Goal: Navigation & Orientation: Find specific page/section

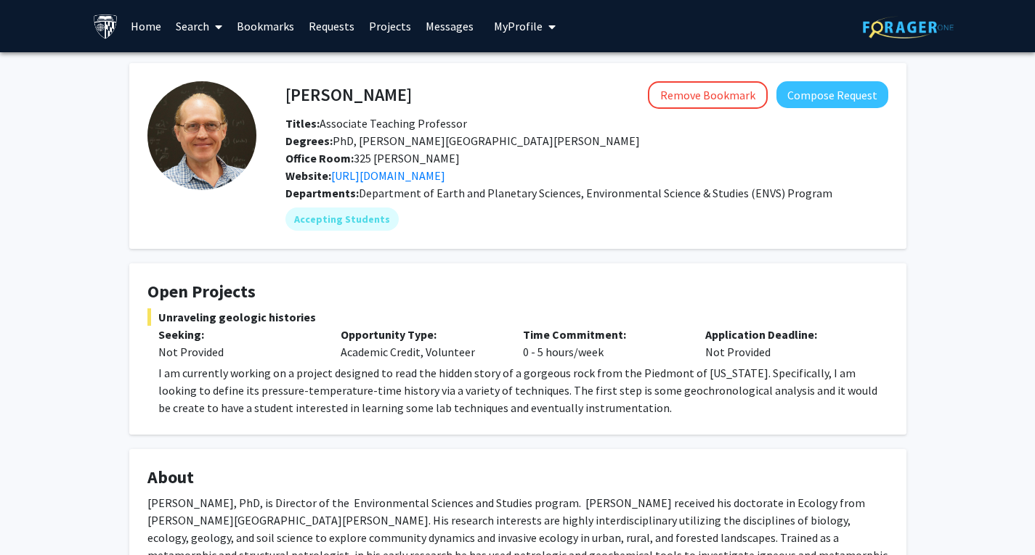
scroll to position [218, 0]
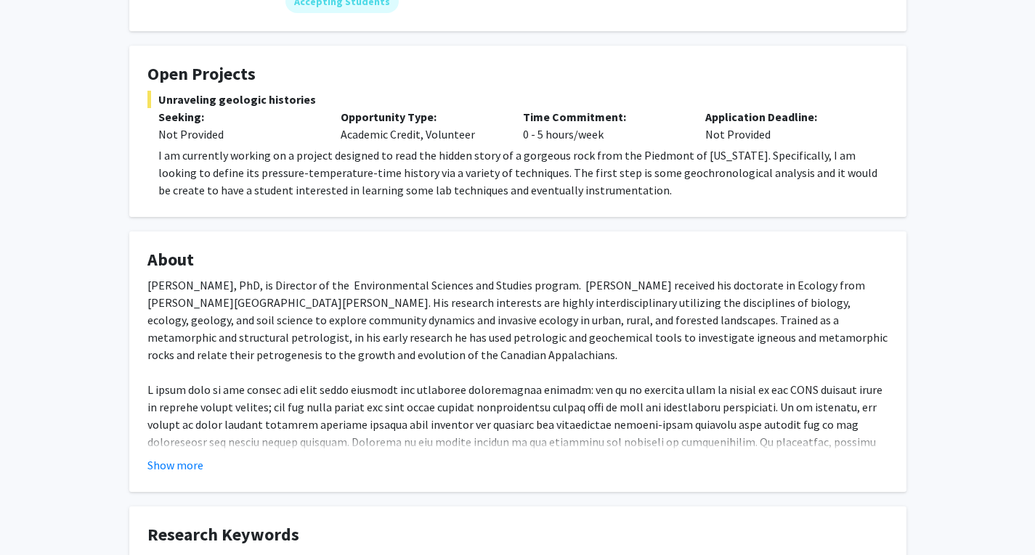
click at [499, 206] on fg-card "Open Projects Unraveling geologic histories Seeking: Not Provided Opportunity T…" at bounding box center [517, 131] width 777 height 171
click at [500, 205] on fg-card "Open Projects Unraveling geologic histories Seeking: Not Provided Opportunity T…" at bounding box center [517, 131] width 777 height 171
click at [533, 185] on p "I am currently working on a project designed to read the hidden story of a gorg…" at bounding box center [523, 173] width 730 height 52
click at [540, 172] on p "I am currently working on a project designed to read the hidden story of a gorg…" at bounding box center [523, 173] width 730 height 52
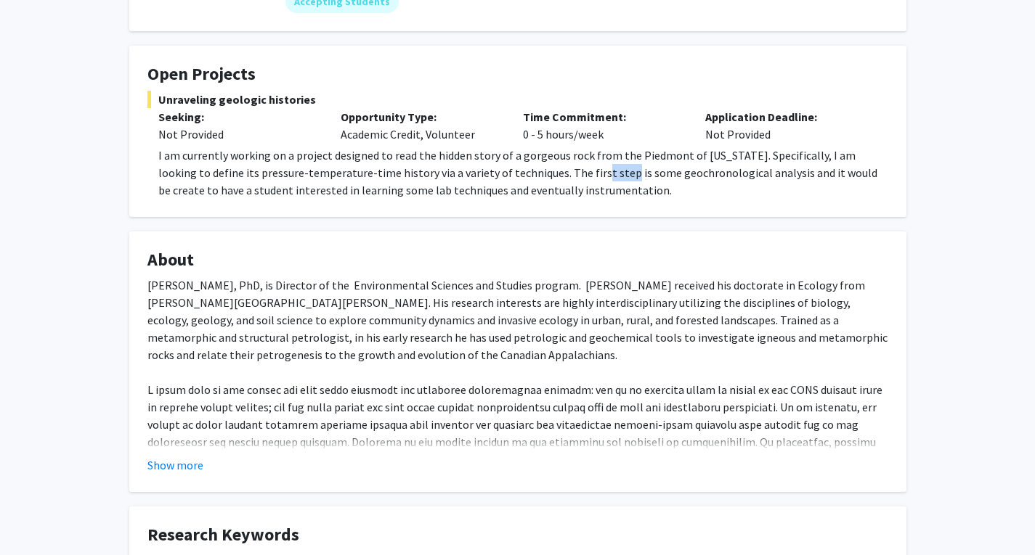
click at [540, 172] on p "I am currently working on a project designed to read the hidden story of a gorg…" at bounding box center [523, 173] width 730 height 52
click at [532, 161] on p "I am currently working on a project designed to read the hidden story of a gorg…" at bounding box center [523, 173] width 730 height 52
click at [533, 160] on p "I am currently working on a project designed to read the hidden story of a gorg…" at bounding box center [523, 173] width 730 height 52
click at [534, 179] on p "I am currently working on a project designed to read the hidden story of a gorg…" at bounding box center [523, 173] width 730 height 52
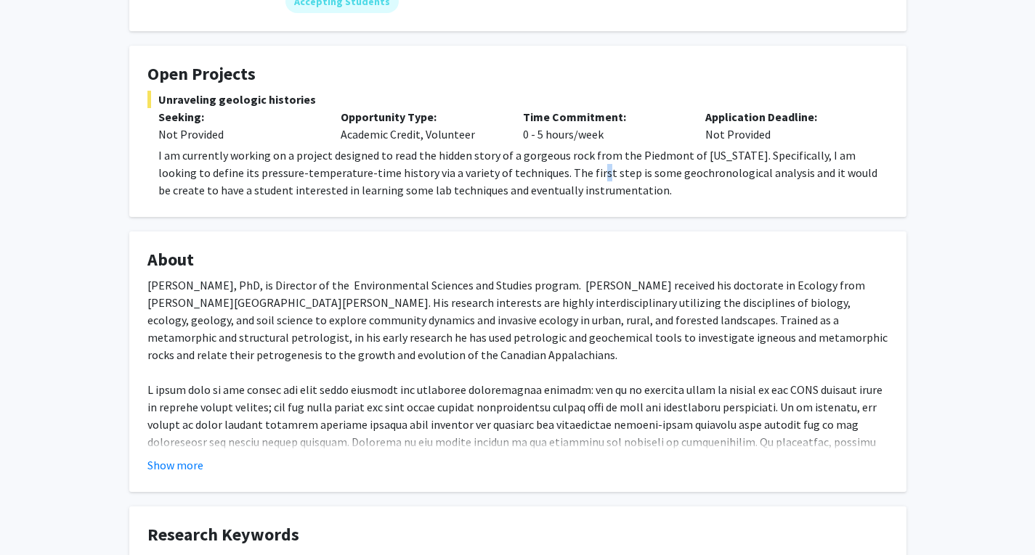
click at [534, 179] on p "I am currently working on a project designed to read the hidden story of a gorg…" at bounding box center [523, 173] width 730 height 52
click at [535, 195] on p "I am currently working on a project designed to read the hidden story of a gorg…" at bounding box center [523, 173] width 730 height 52
click at [525, 212] on fg-card "Open Projects Unraveling geologic histories Seeking: Not Provided Opportunity T…" at bounding box center [517, 131] width 777 height 171
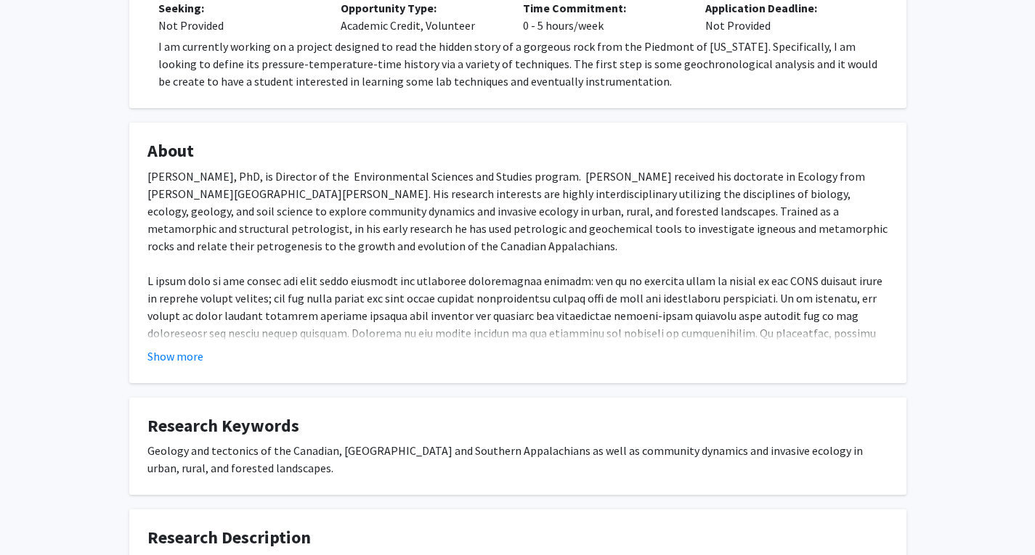
scroll to position [436, 0]
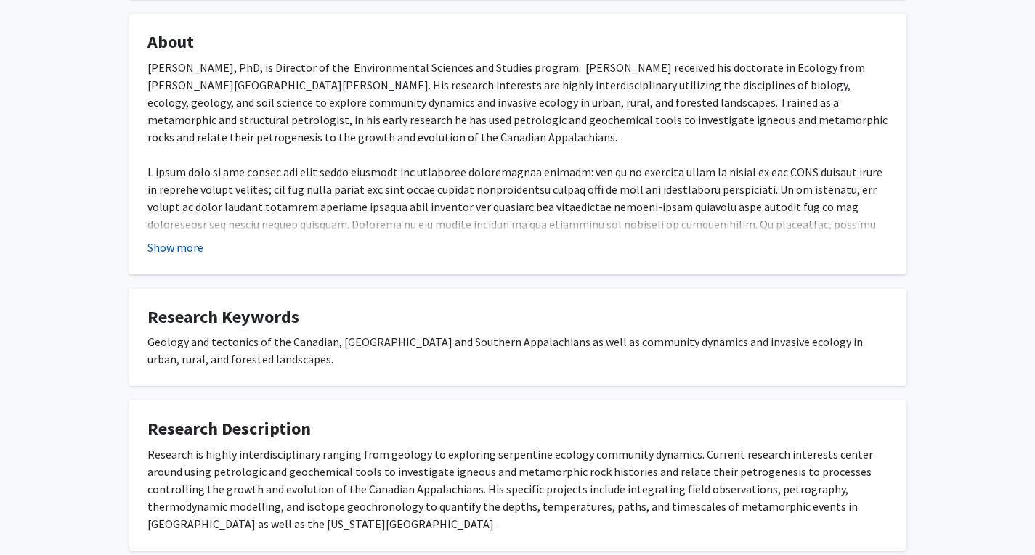
click at [167, 247] on button "Show more" at bounding box center [175, 247] width 56 height 17
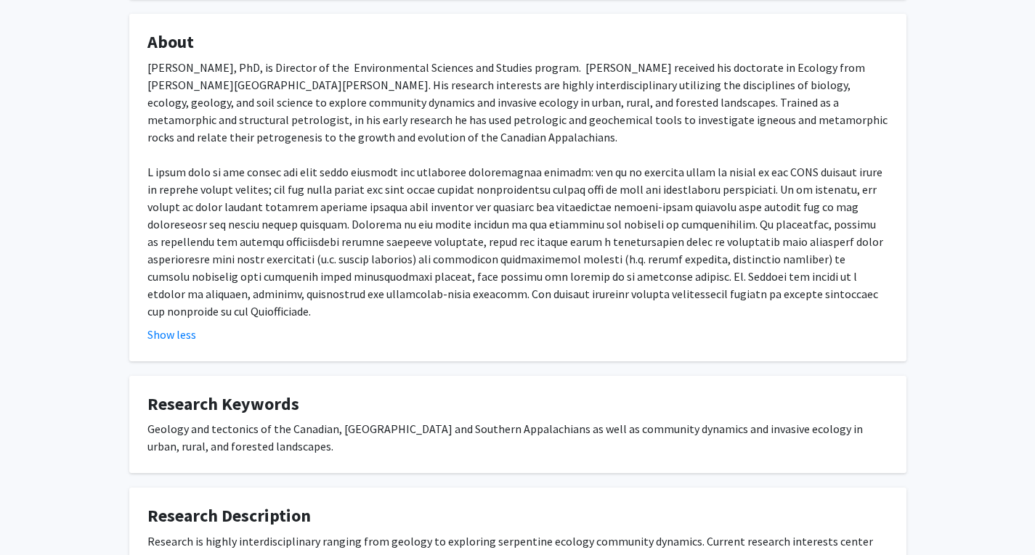
click at [537, 237] on div "Jerry L. Burgess, PhD, is Director of the Environmental Sciences and Studies pr…" at bounding box center [517, 189] width 741 height 261
click at [536, 237] on div "Jerry L. Burgess, PhD, is Director of the Environmental Sciences and Studies pr…" at bounding box center [517, 189] width 741 height 261
click at [524, 226] on div "Jerry L. Burgess, PhD, is Director of the Environmental Sciences and Studies pr…" at bounding box center [517, 189] width 741 height 261
click at [528, 248] on div "Jerry L. Burgess, PhD, is Director of the Environmental Sciences and Studies pr…" at bounding box center [517, 189] width 741 height 261
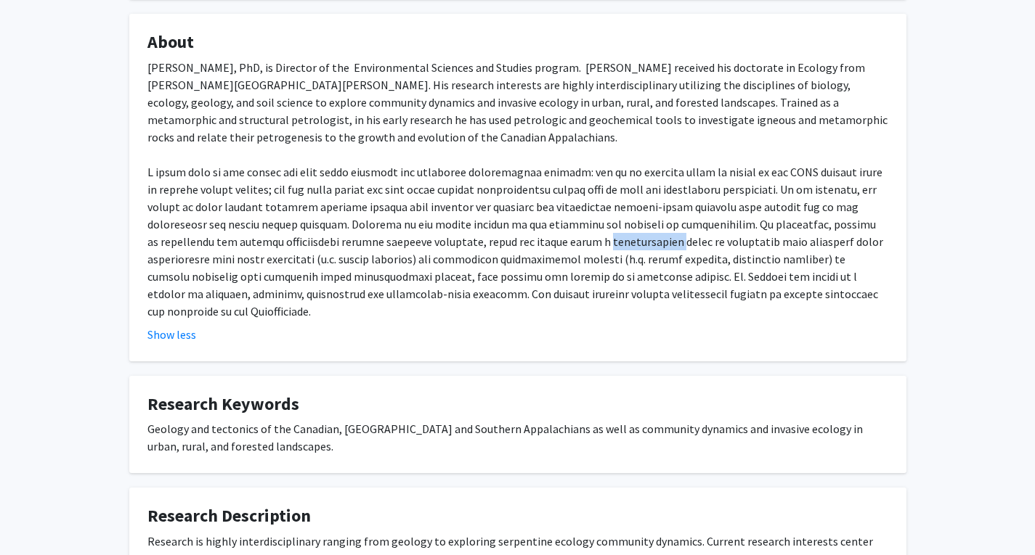
click at [528, 248] on div "Jerry L. Burgess, PhD, is Director of the Environmental Sciences and Studies pr…" at bounding box center [517, 189] width 741 height 261
click at [528, 274] on div "Jerry L. Burgess, PhD, is Director of the Environmental Sciences and Studies pr…" at bounding box center [517, 189] width 741 height 261
click at [533, 295] on div "Jerry L. Burgess, PhD, is Director of the Environmental Sciences and Studies pr…" at bounding box center [517, 189] width 741 height 261
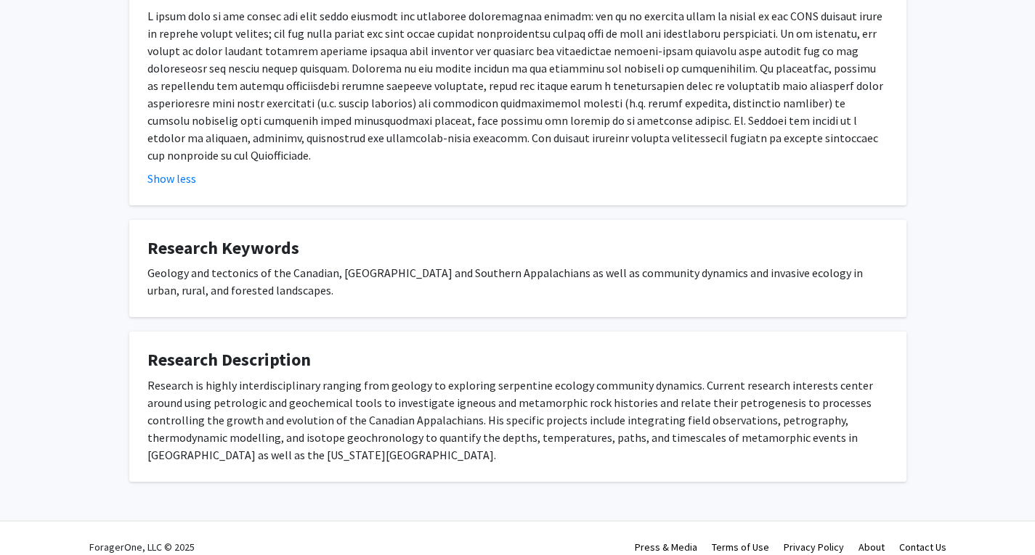
click at [535, 264] on div "Geology and tectonics of the Canadian, New England and Southern Appalachians as…" at bounding box center [517, 281] width 741 height 35
click at [522, 272] on div "Geology and tectonics of the Canadian, New England and Southern Appalachians as…" at bounding box center [517, 281] width 741 height 35
click at [540, 380] on div "Research is highly interdisciplinary ranging from geology to exploring serpenti…" at bounding box center [517, 420] width 741 height 87
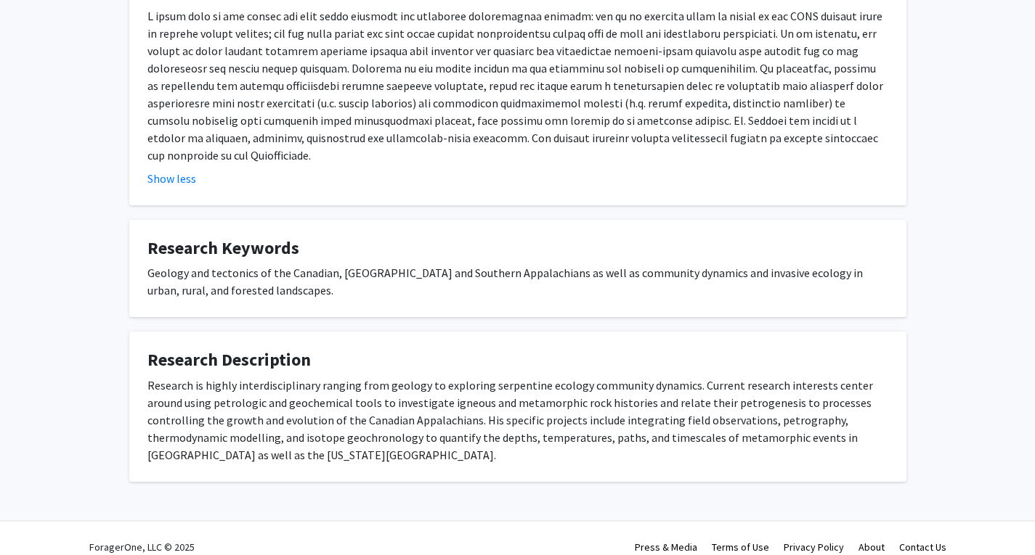
click at [516, 391] on div "Research is highly interdisciplinary ranging from geology to exploring serpenti…" at bounding box center [517, 420] width 741 height 87
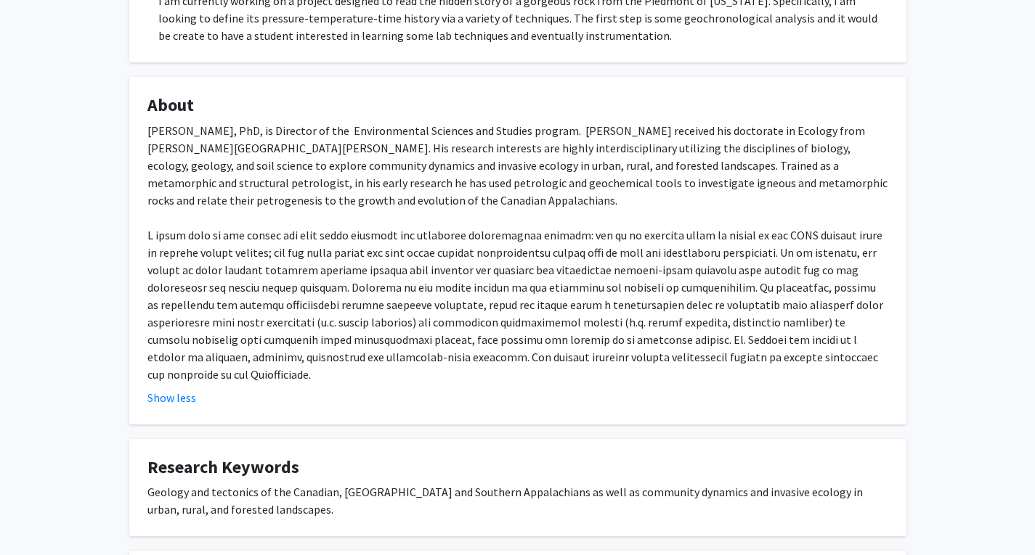
scroll to position [229, 0]
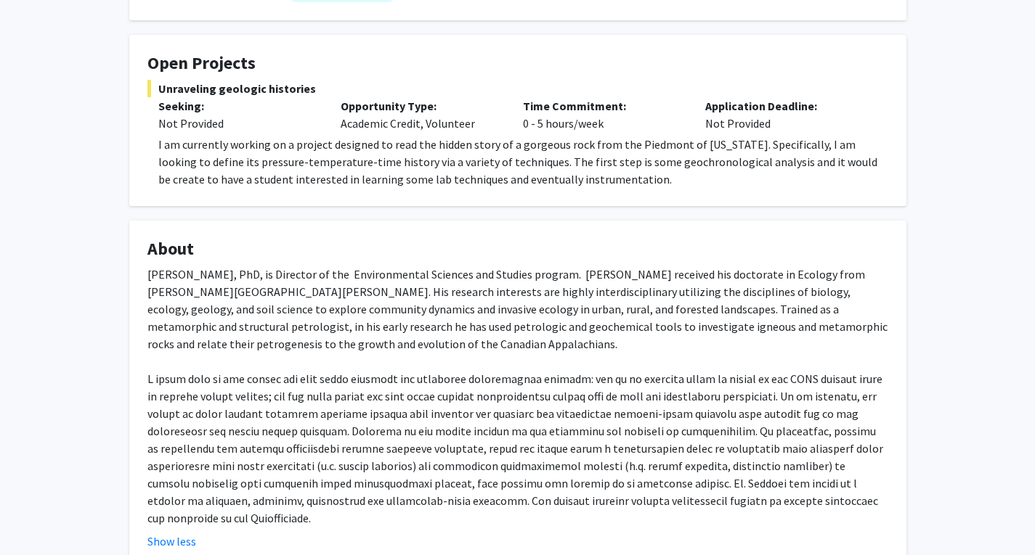
click at [516, 360] on div "Jerry L. Burgess, PhD, is Director of the Environmental Sciences and Studies pr…" at bounding box center [517, 396] width 741 height 261
click at [517, 326] on div "Jerry L. Burgess, PhD, is Director of the Environmental Sciences and Studies pr…" at bounding box center [517, 396] width 741 height 261
click at [516, 313] on div "Jerry L. Burgess, PhD, is Director of the Environmental Sciences and Studies pr…" at bounding box center [517, 396] width 741 height 261
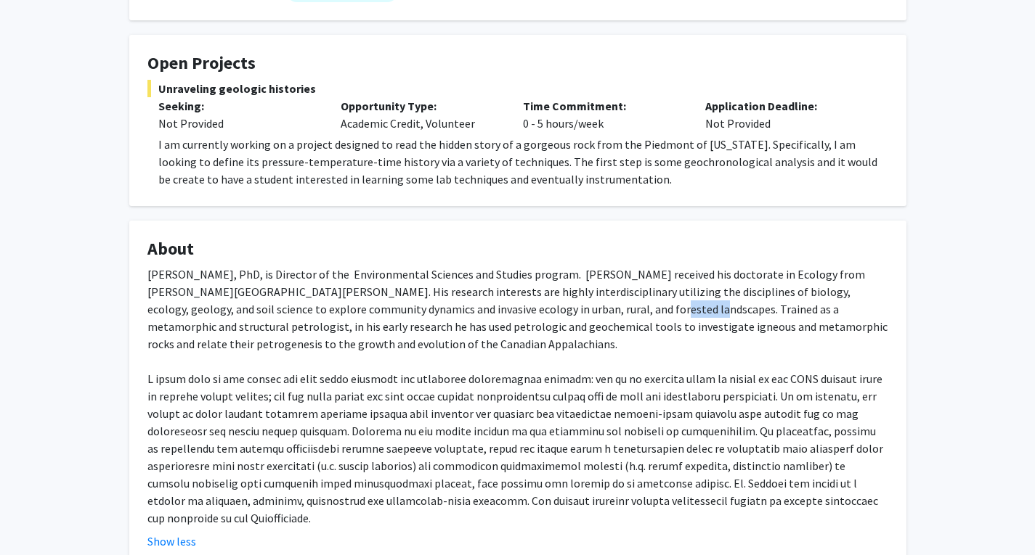
click at [516, 313] on div "Jerry L. Burgess, PhD, is Director of the Environmental Sciences and Studies pr…" at bounding box center [517, 396] width 741 height 261
click at [528, 294] on div "Jerry L. Burgess, PhD, is Director of the Environmental Sciences and Studies pr…" at bounding box center [517, 396] width 741 height 261
click at [529, 310] on div "Jerry L. Burgess, PhD, is Director of the Environmental Sciences and Studies pr…" at bounding box center [517, 396] width 741 height 261
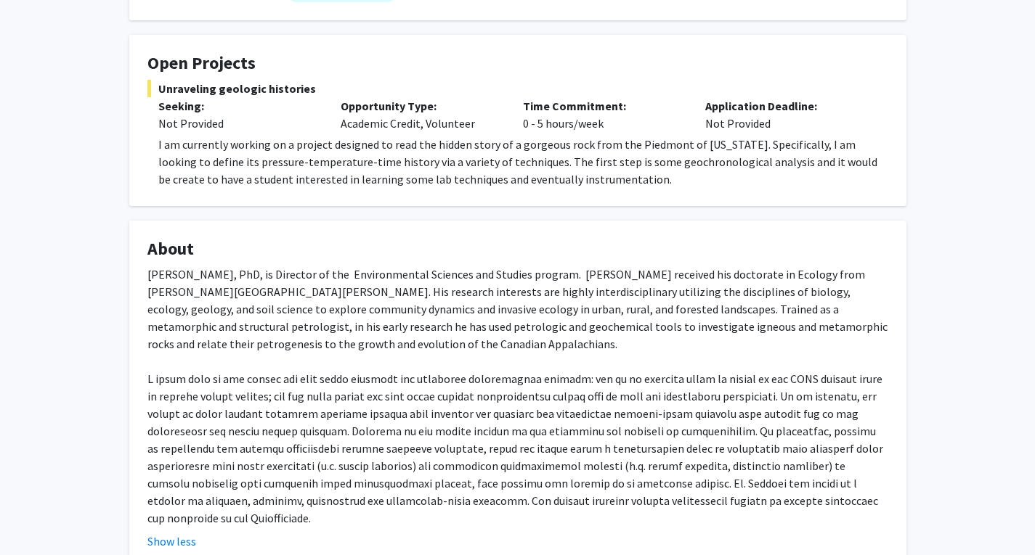
click at [529, 326] on div "Jerry L. Burgess, PhD, is Director of the Environmental Sciences and Studies pr…" at bounding box center [517, 396] width 741 height 261
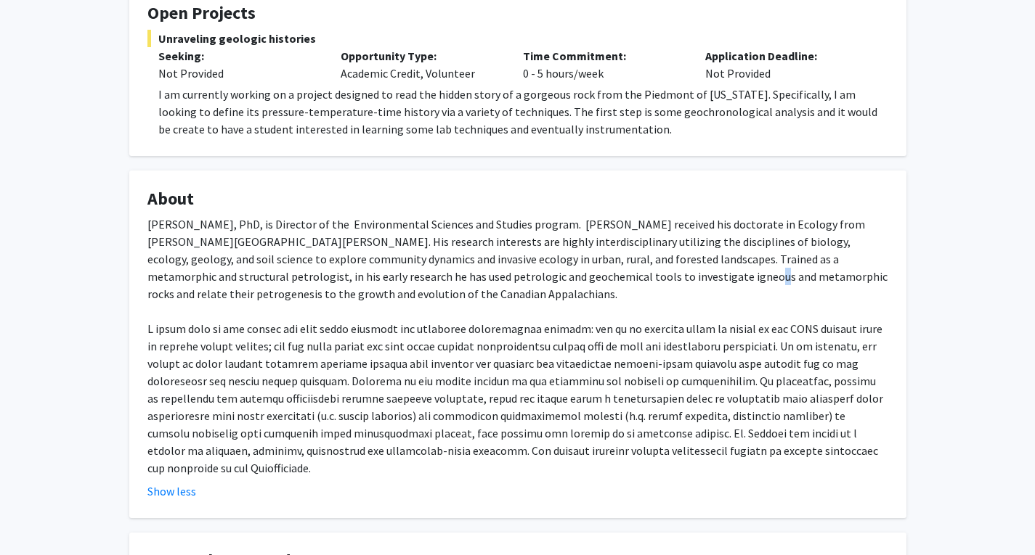
scroll to position [301, 0]
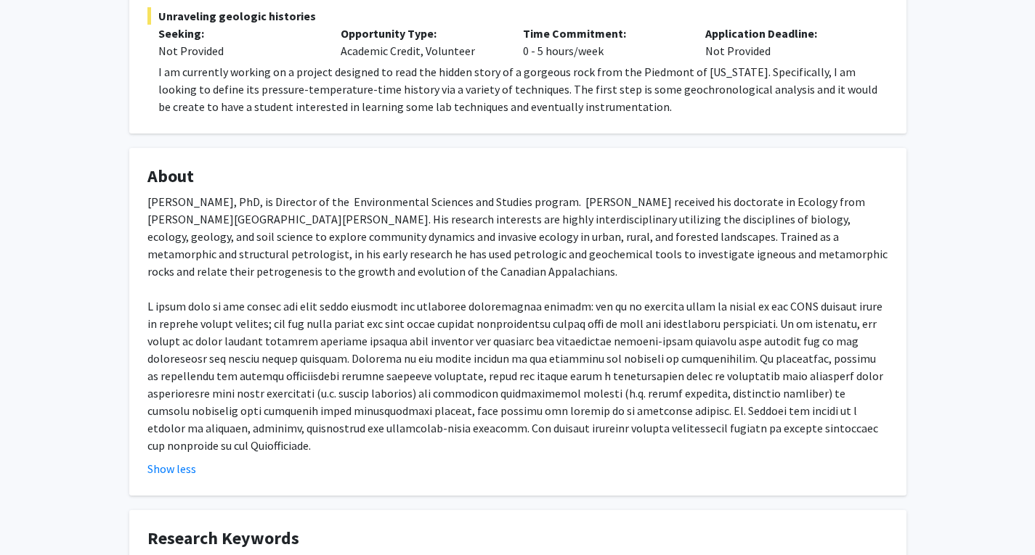
click at [521, 358] on div "Jerry L. Burgess, PhD, is Director of the Environmental Sciences and Studies pr…" at bounding box center [517, 323] width 741 height 261
click at [521, 377] on div "Jerry L. Burgess, PhD, is Director of the Environmental Sciences and Studies pr…" at bounding box center [517, 323] width 741 height 261
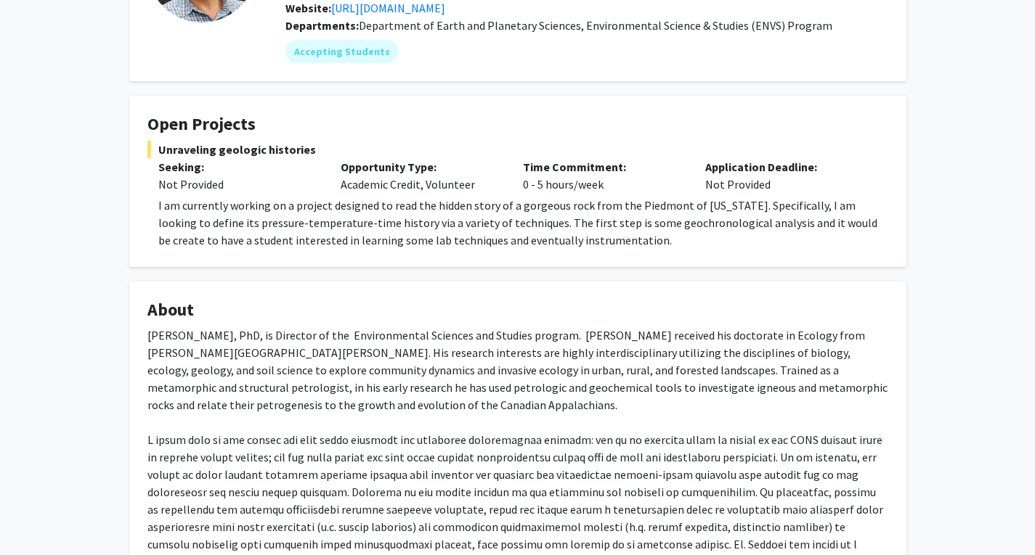
scroll to position [11, 0]
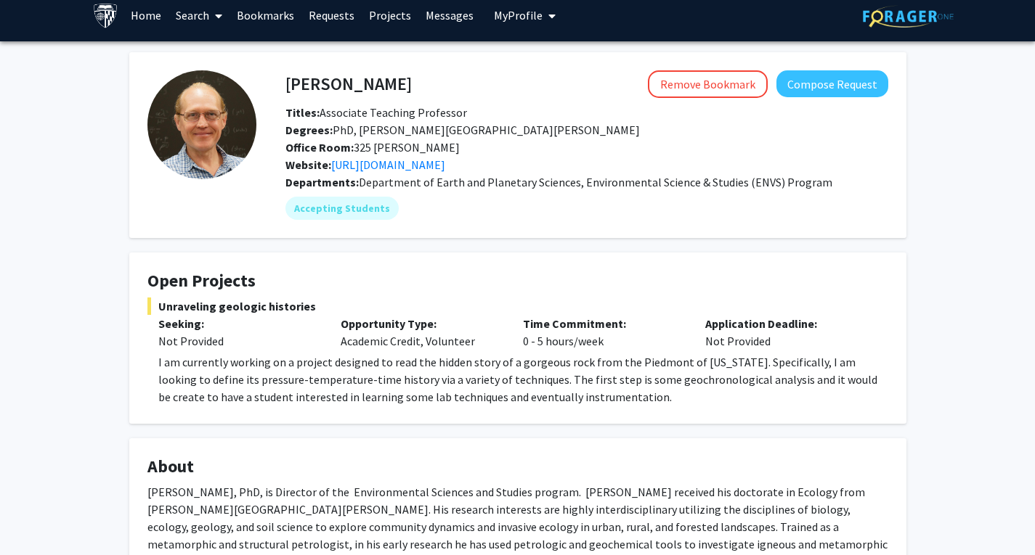
click at [258, 12] on link "Bookmarks" at bounding box center [265, 15] width 72 height 51
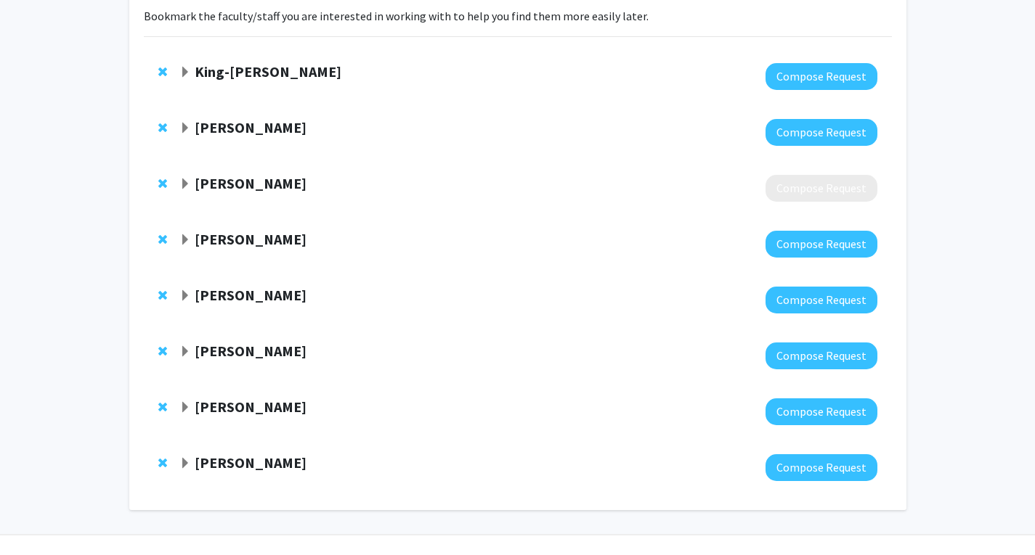
scroll to position [143, 0]
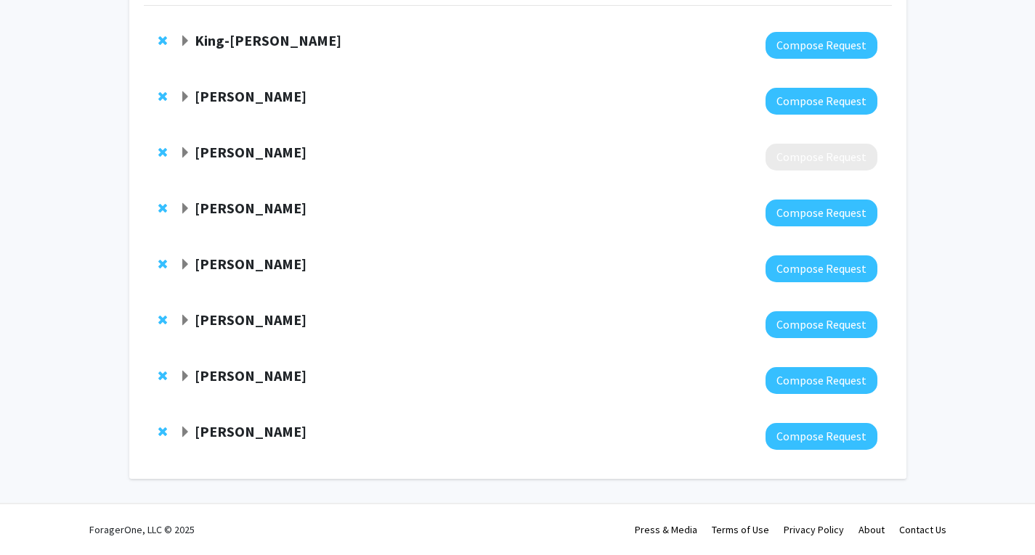
click at [271, 152] on strong "Katie Hindmarch-Watson" at bounding box center [251, 152] width 112 height 18
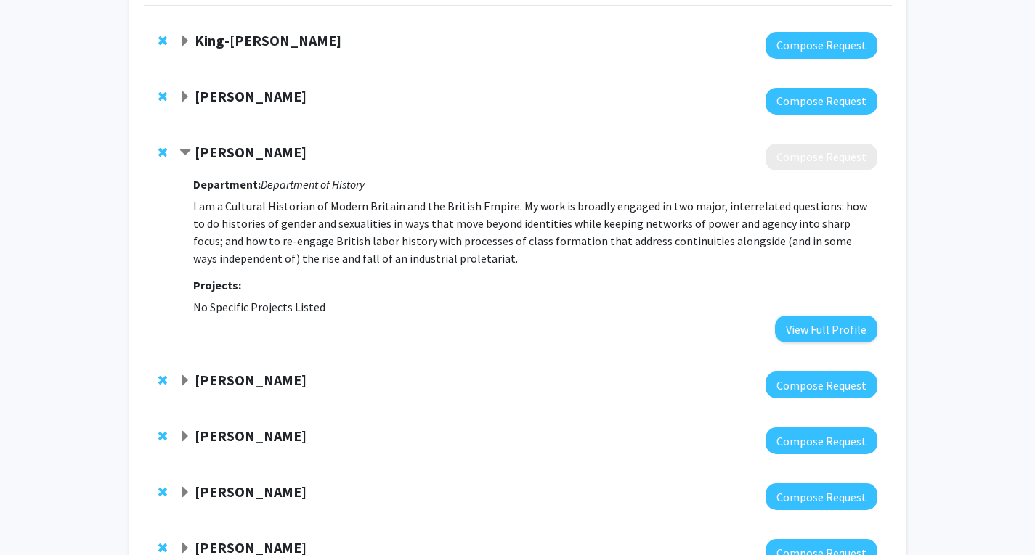
click at [161, 155] on span "Remove Katie Hindmarch-Watson from bookmarks" at bounding box center [162, 153] width 9 height 12
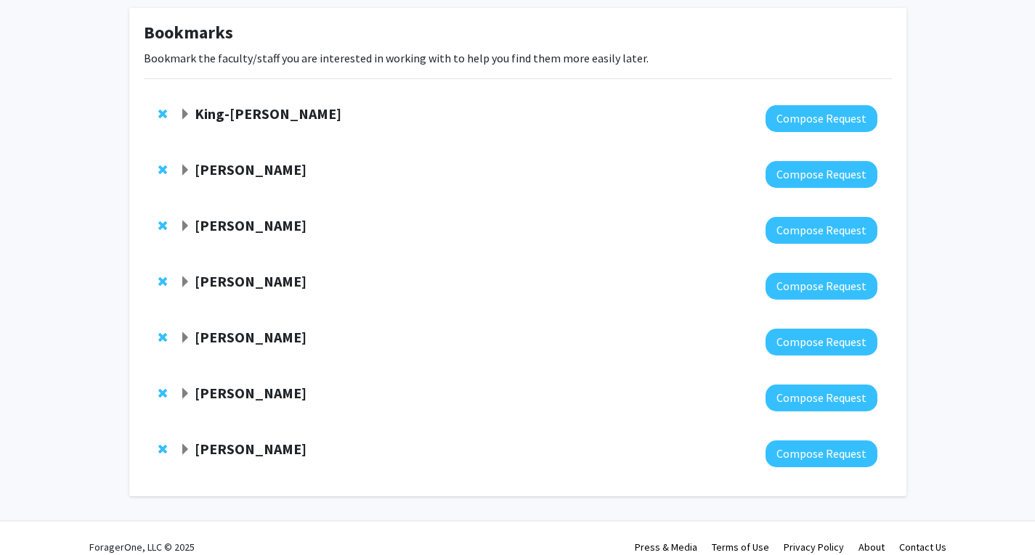
scroll to position [87, 0]
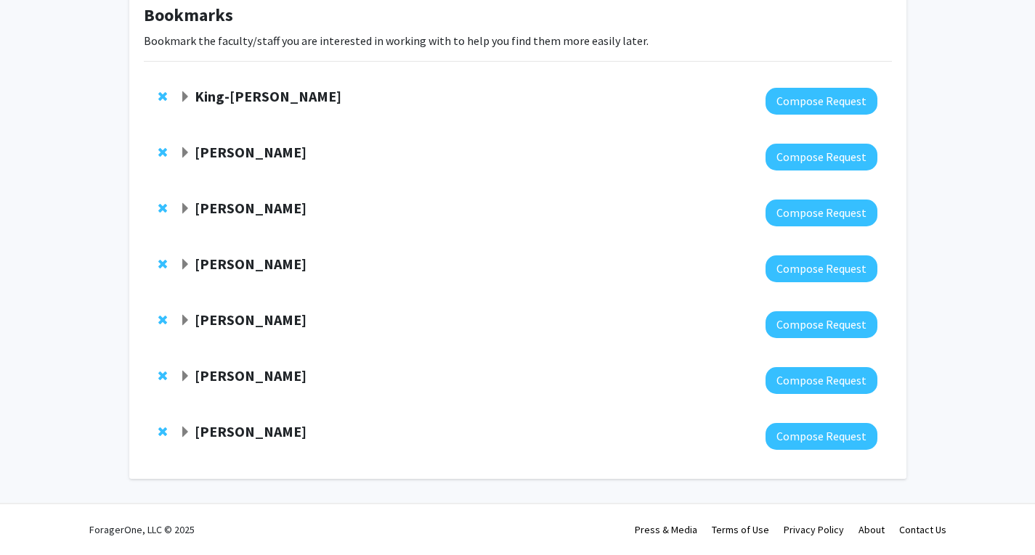
click at [309, 151] on div "Tamar Mendelson" at bounding box center [336, 153] width 314 height 18
click at [288, 156] on strong "Tamar Mendelson" at bounding box center [251, 152] width 112 height 18
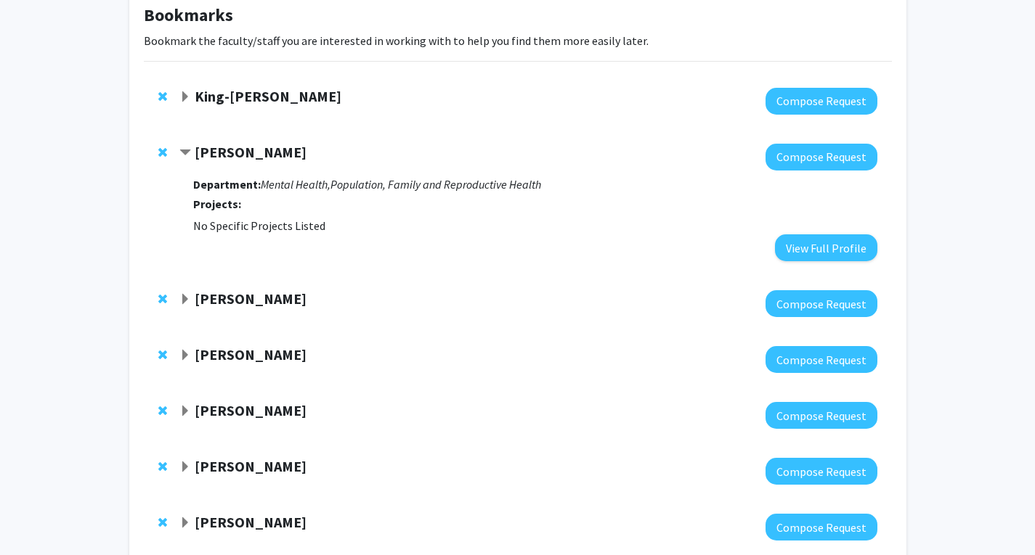
click at [288, 156] on strong "Tamar Mendelson" at bounding box center [251, 152] width 112 height 18
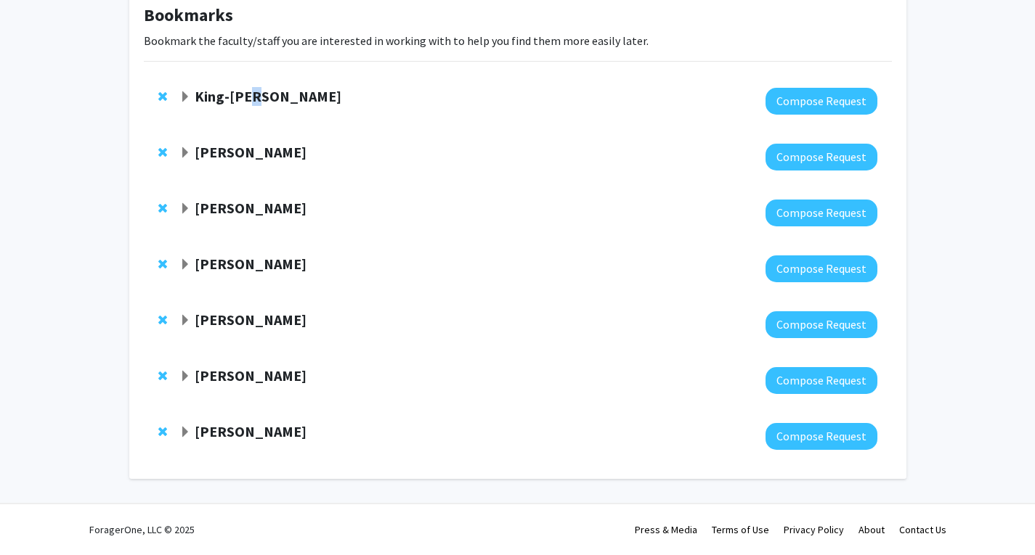
click at [253, 89] on strong "King-Wai Yau" at bounding box center [268, 96] width 147 height 18
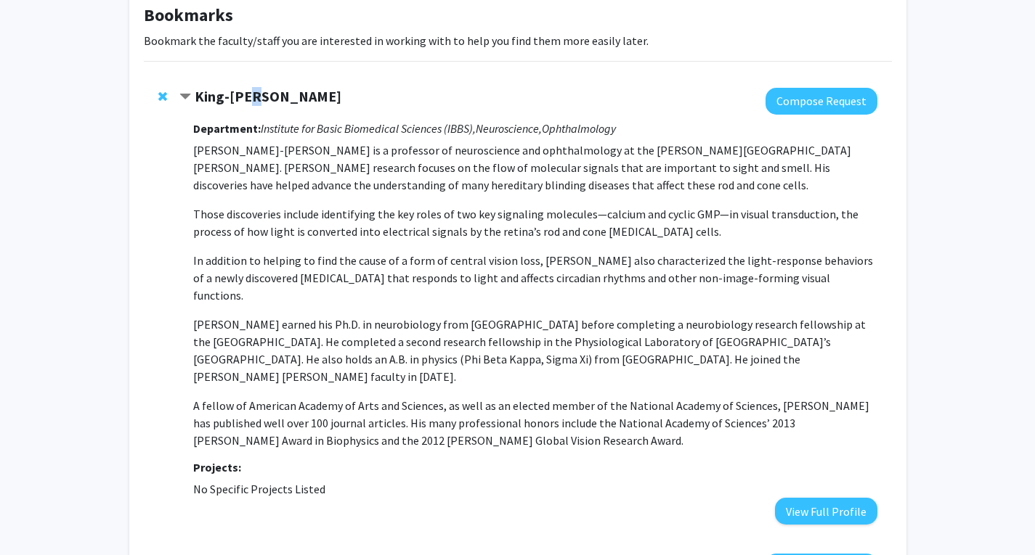
click at [252, 98] on strong "King-Wai Yau" at bounding box center [268, 96] width 147 height 18
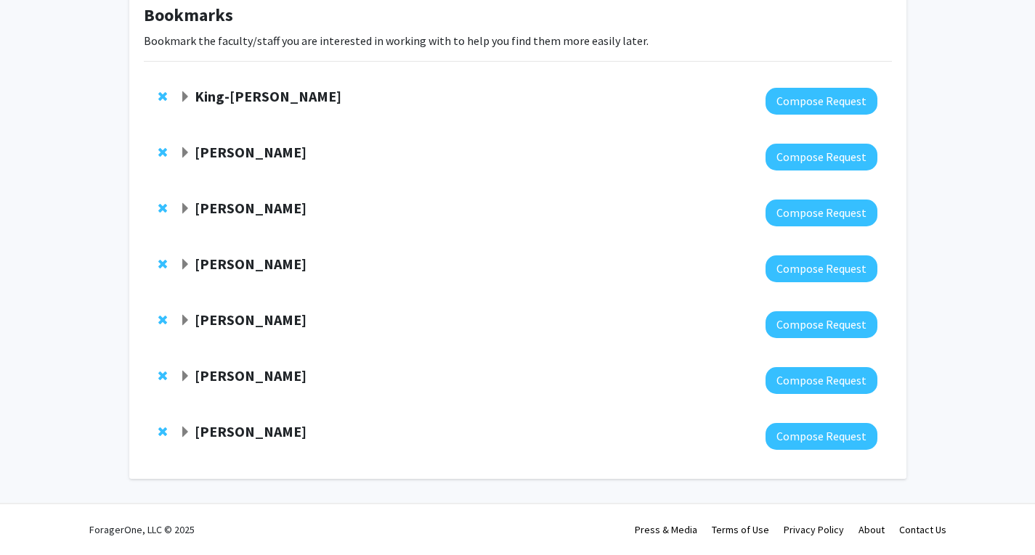
click at [248, 428] on strong "Shari Liu" at bounding box center [251, 432] width 112 height 18
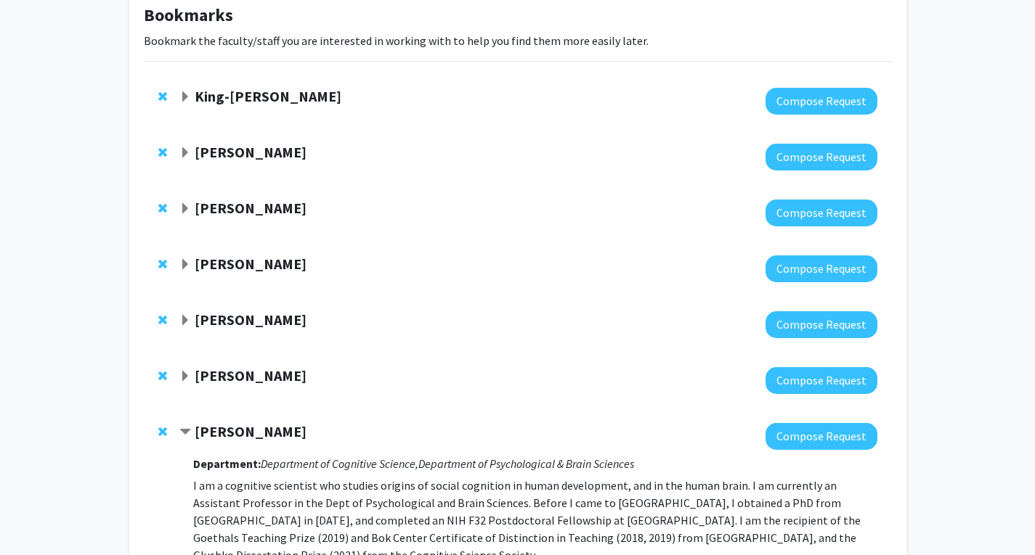
click at [249, 396] on div "Fenan Rassu Compose Request" at bounding box center [518, 381] width 748 height 56
click at [251, 381] on strong "Fenan Rassu" at bounding box center [251, 376] width 112 height 18
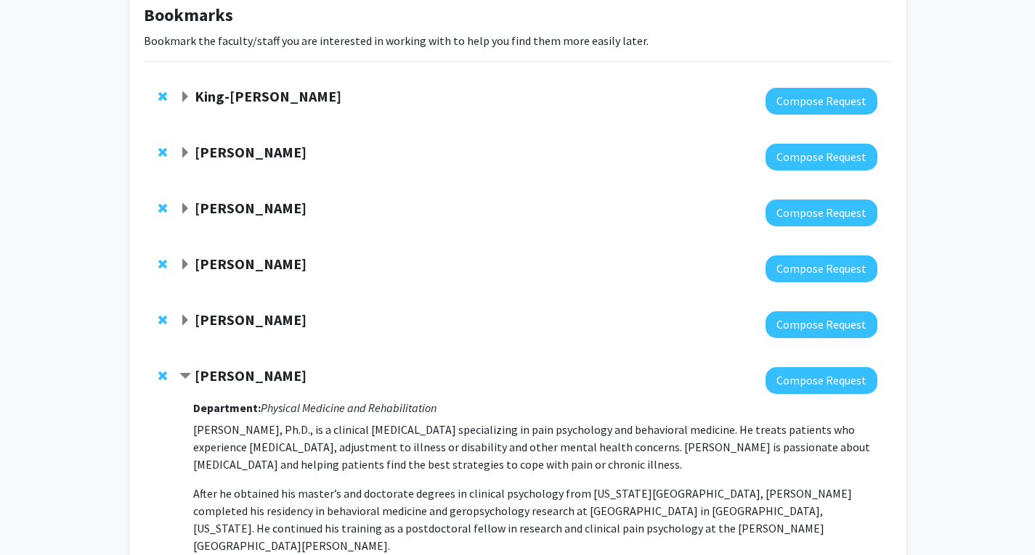
scroll to position [160, 0]
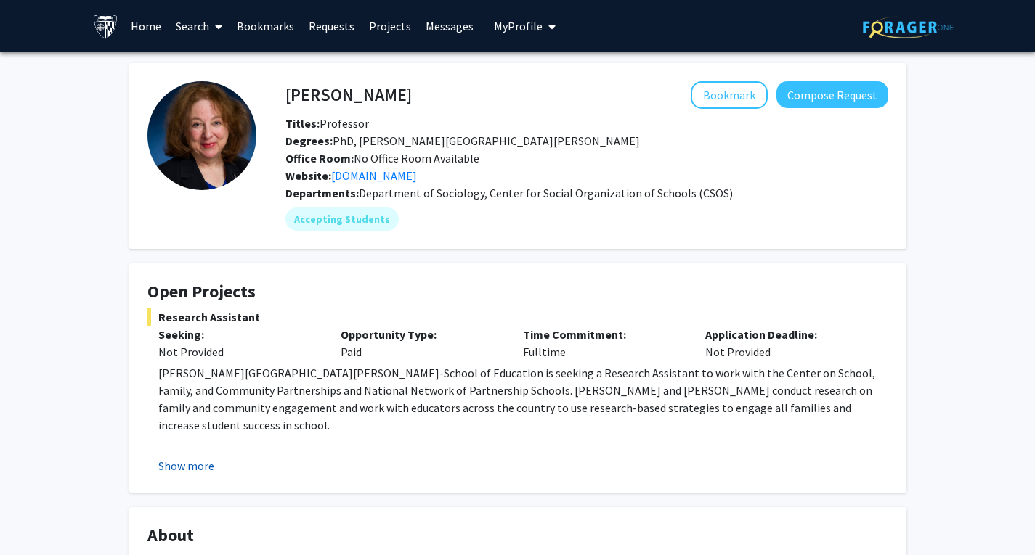
click at [192, 463] on button "Show more" at bounding box center [186, 465] width 56 height 17
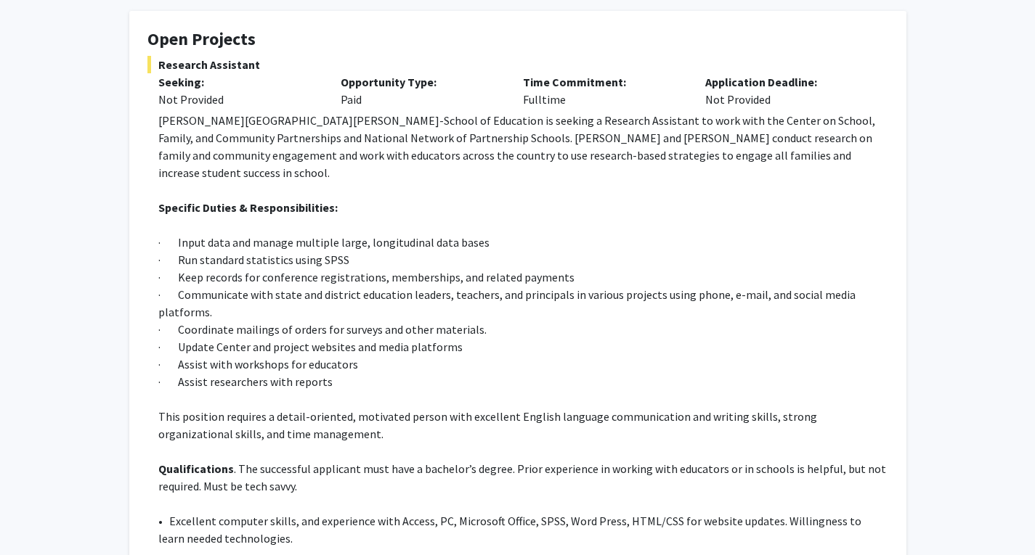
scroll to position [290, 0]
